Goal: Information Seeking & Learning: Learn about a topic

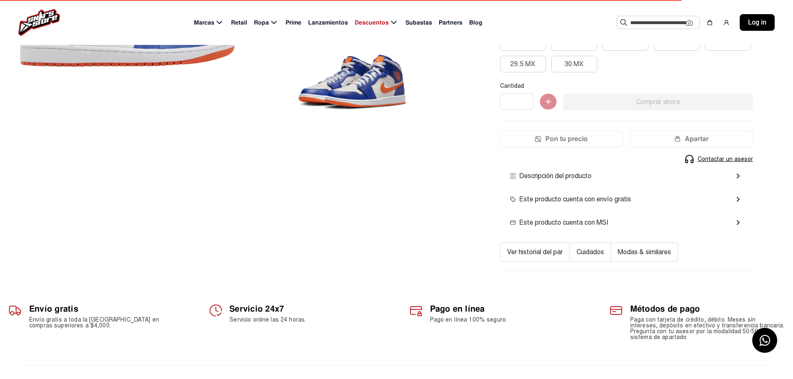
scroll to position [208, 0]
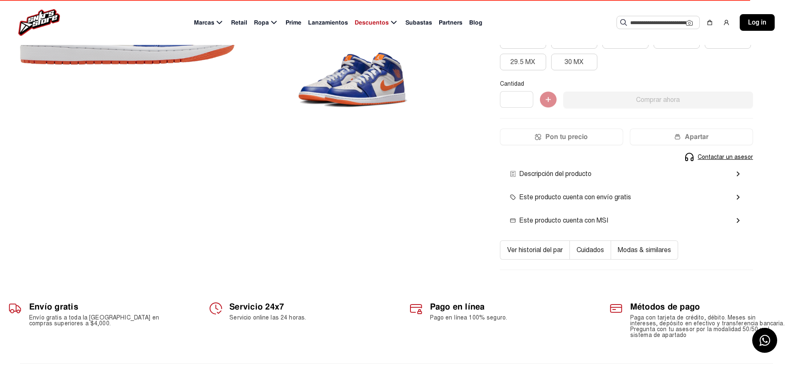
click at [570, 180] on div "Descripción del producto chevron_right" at bounding box center [626, 173] width 253 height 23
drag, startPoint x: 576, startPoint y: 173, endPoint x: 593, endPoint y: 174, distance: 17.5
click at [578, 172] on span "Descripción del producto" at bounding box center [551, 174] width 82 height 10
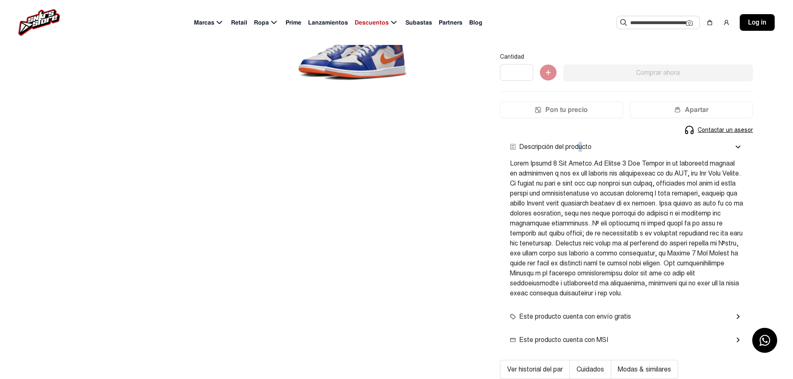
scroll to position [250, 0]
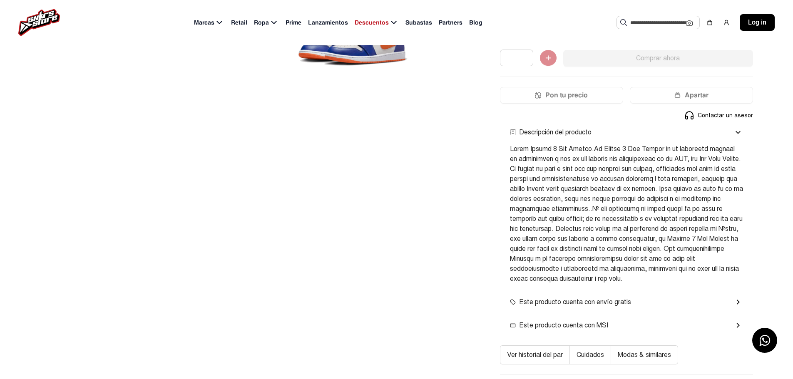
drag, startPoint x: 616, startPoint y: 144, endPoint x: 621, endPoint y: 144, distance: 5.0
click at [619, 144] on div at bounding box center [626, 214] width 233 height 140
click at [630, 158] on span at bounding box center [626, 214] width 233 height 138
drag, startPoint x: 598, startPoint y: 147, endPoint x: 657, endPoint y: 146, distance: 59.9
click at [657, 146] on span at bounding box center [626, 214] width 233 height 138
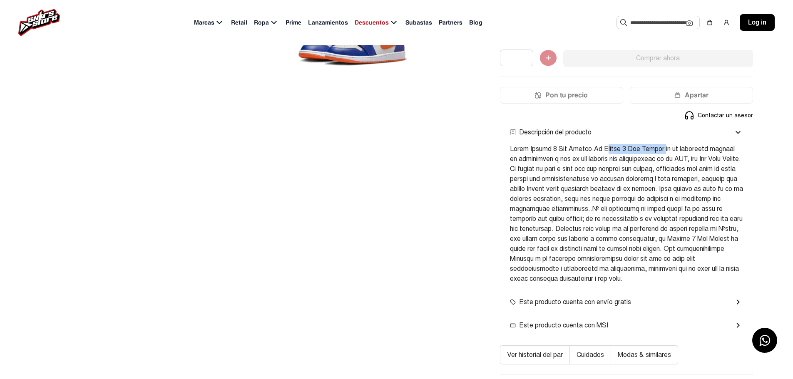
copy span "Jordan 1 Mid Knicks"
